Goal: Browse casually

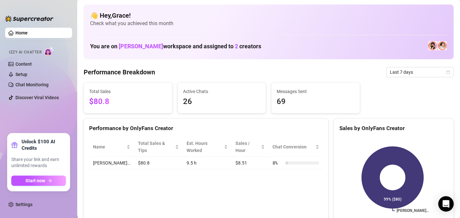
scroll to position [39, 0]
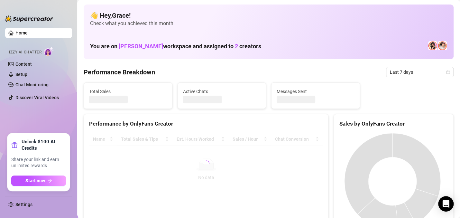
click at [429, 45] on img at bounding box center [433, 45] width 9 height 9
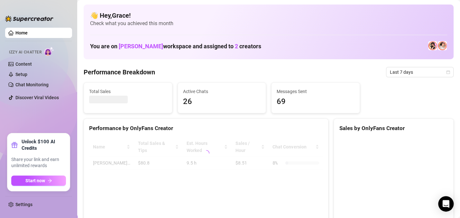
click at [438, 45] on img at bounding box center [442, 45] width 9 height 9
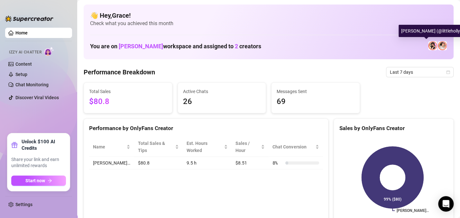
click at [429, 45] on img at bounding box center [433, 45] width 9 height 9
